Goal: Task Accomplishment & Management: Use online tool/utility

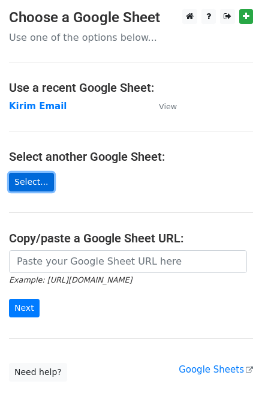
click at [28, 176] on link "Select..." at bounding box center [31, 182] width 45 height 19
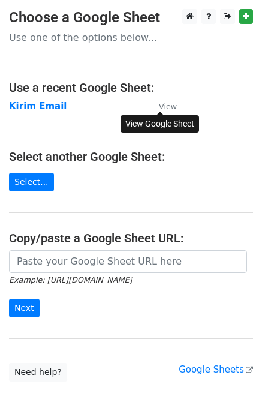
click at [170, 105] on small "View" at bounding box center [168, 106] width 18 height 9
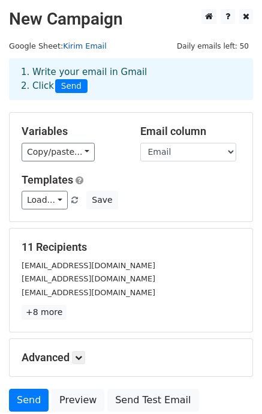
click at [74, 44] on link "Kirim Email" at bounding box center [85, 45] width 44 height 9
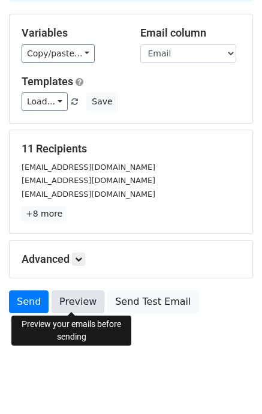
click at [71, 302] on link "Preview" at bounding box center [78, 301] width 53 height 23
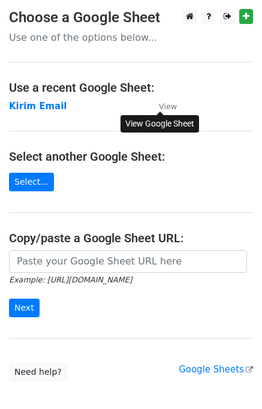
click at [171, 106] on small "View" at bounding box center [168, 106] width 18 height 9
click at [28, 175] on link "Select..." at bounding box center [31, 182] width 45 height 19
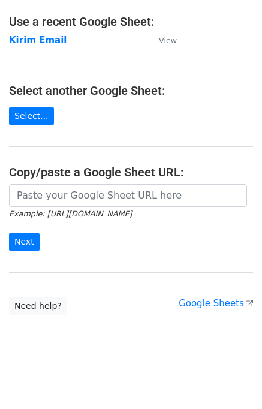
scroll to position [67, 0]
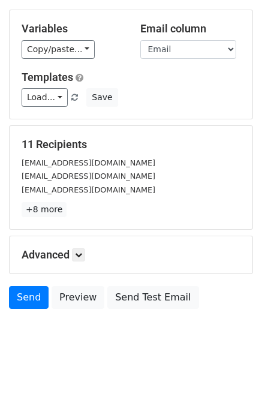
scroll to position [103, 0]
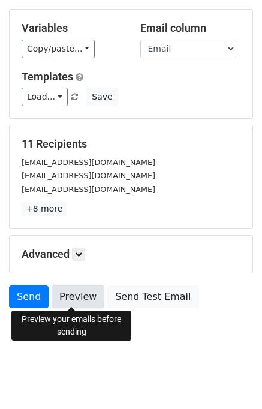
click at [72, 295] on link "Preview" at bounding box center [78, 297] width 53 height 23
click at [77, 291] on link "Preview" at bounding box center [78, 297] width 53 height 23
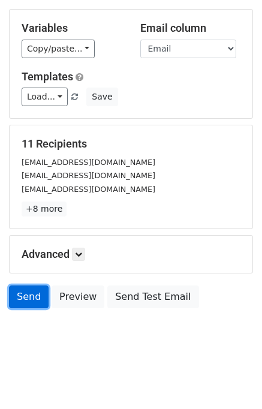
click at [23, 298] on link "Send" at bounding box center [29, 297] width 40 height 23
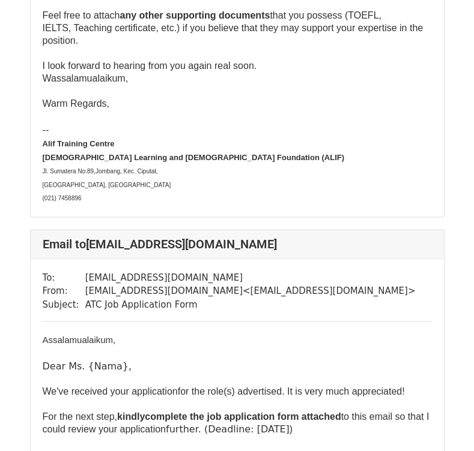
scroll to position [660, 0]
